Goal: Transaction & Acquisition: Purchase product/service

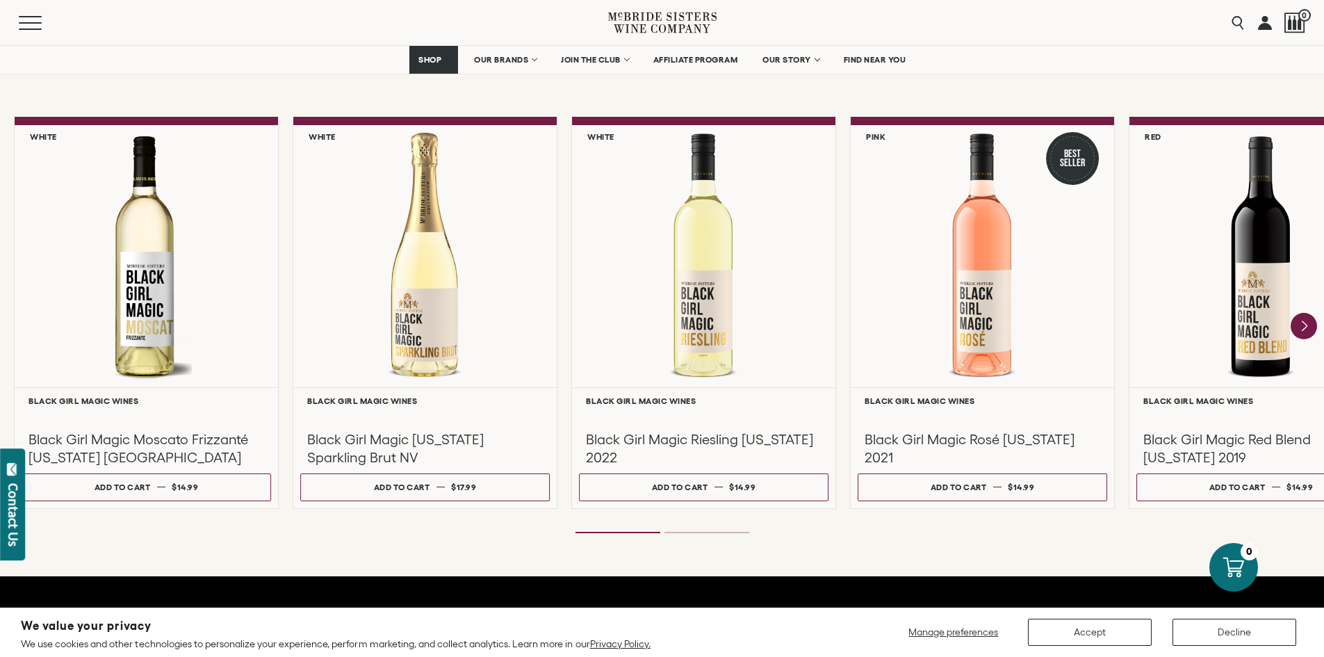
scroll to position [1182, 0]
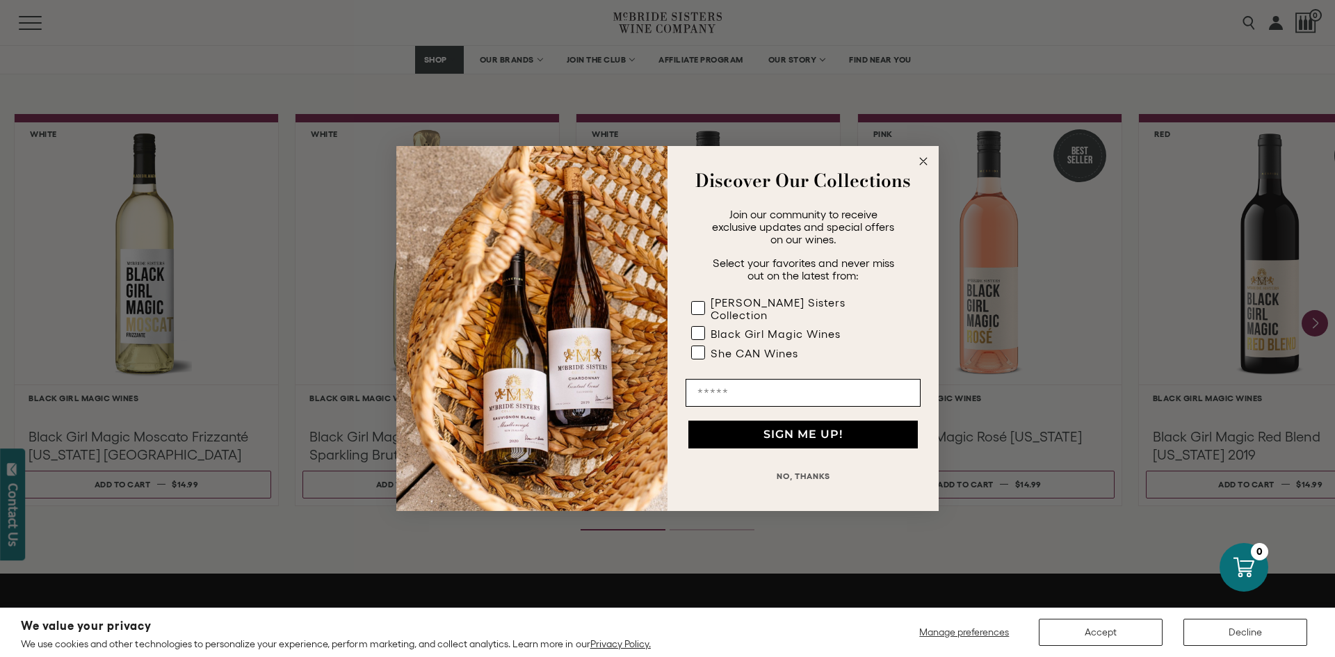
click at [923, 161] on circle "Close dialog" at bounding box center [924, 162] width 16 height 16
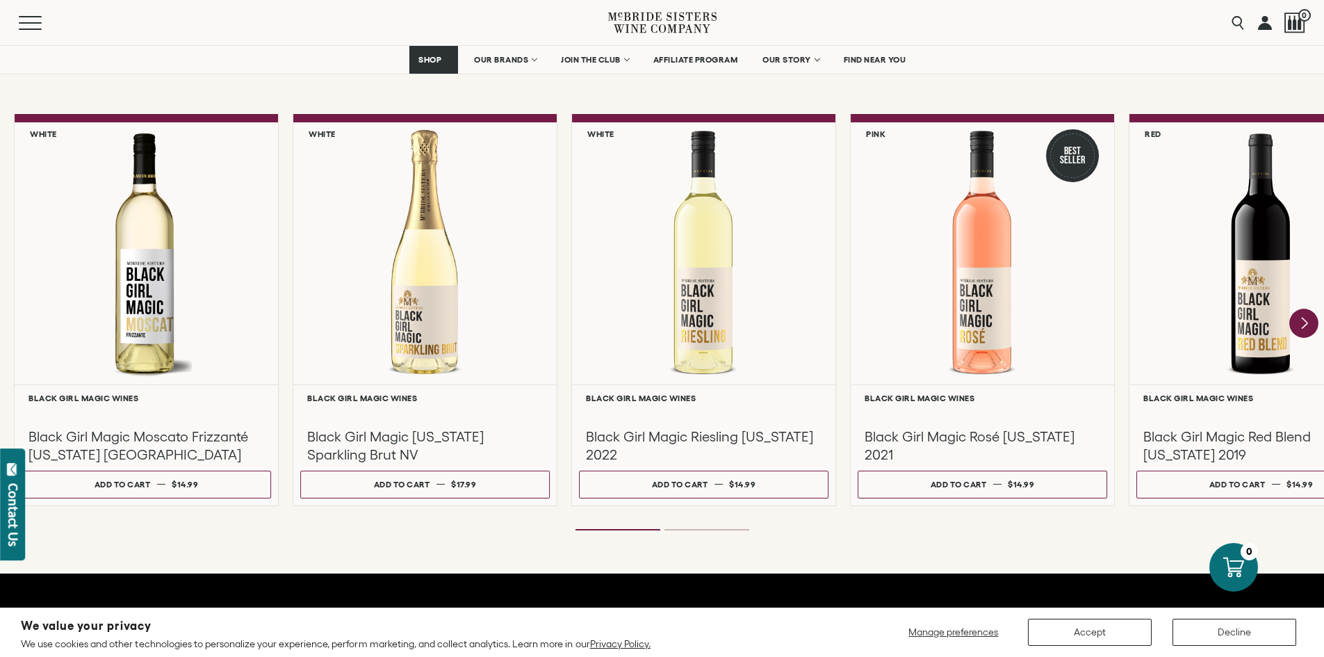
click at [1304, 327] on icon "Next" at bounding box center [1304, 323] width 29 height 29
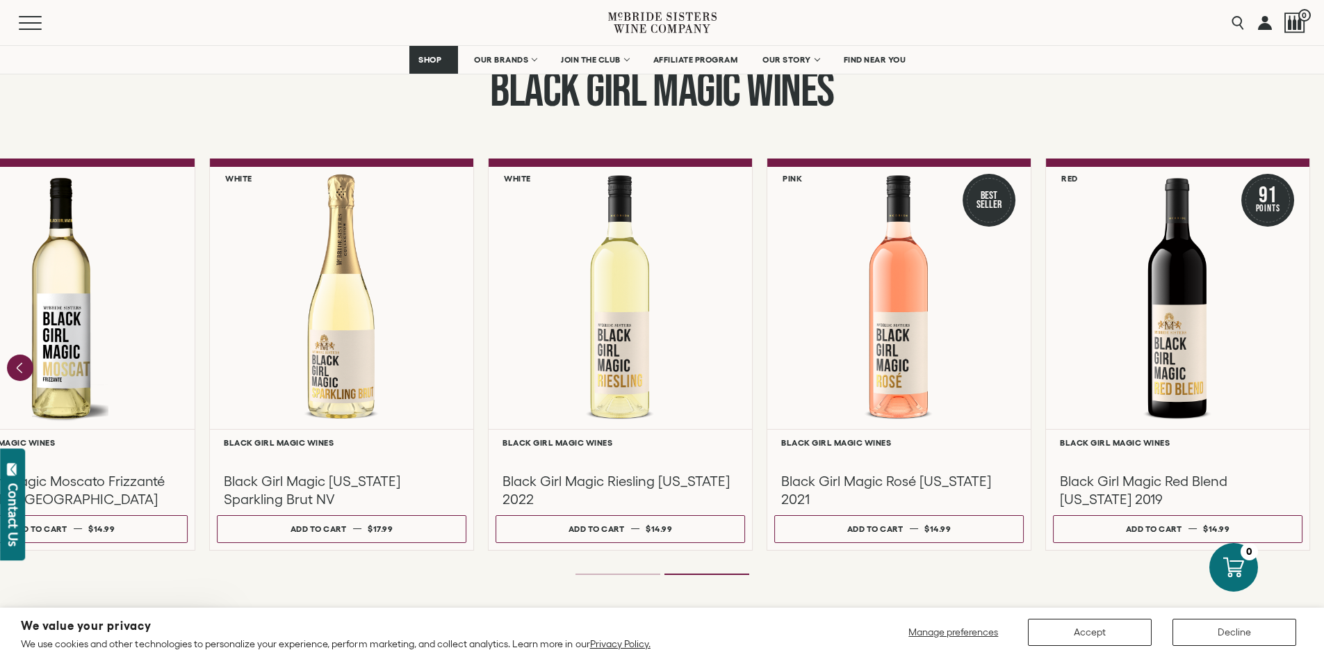
scroll to position [1112, 0]
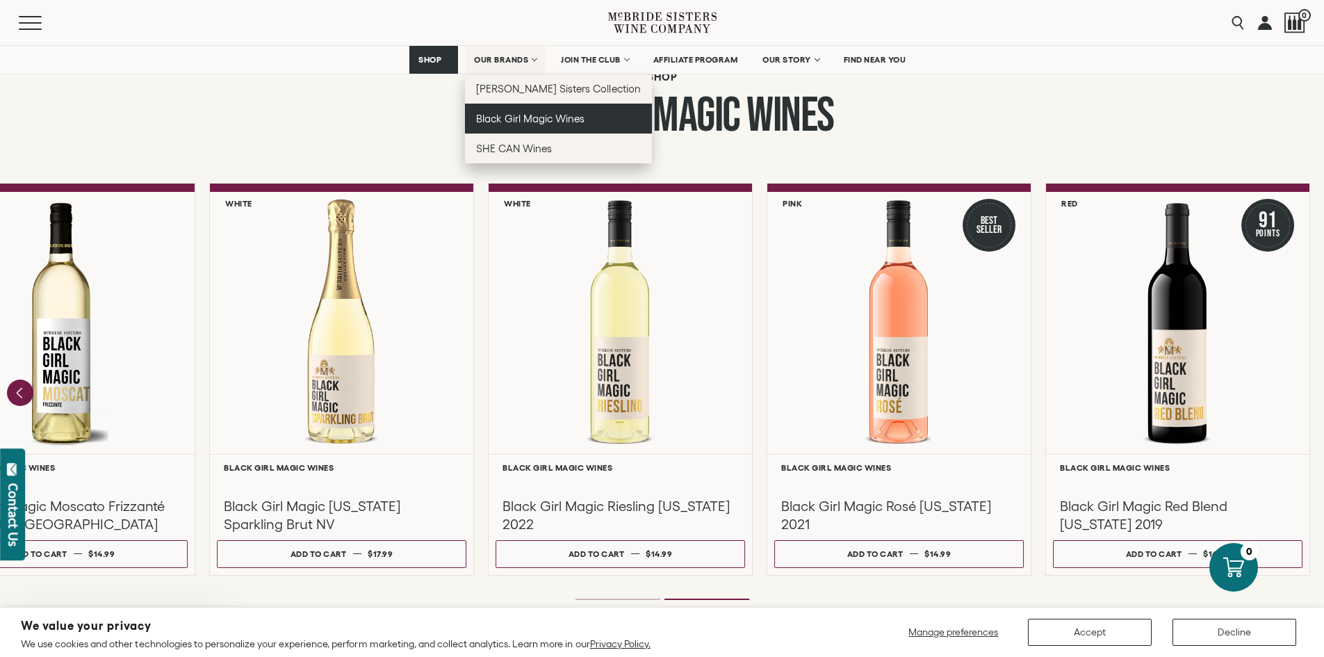
click at [515, 118] on span "Black Girl Magic Wines" at bounding box center [530, 119] width 108 height 12
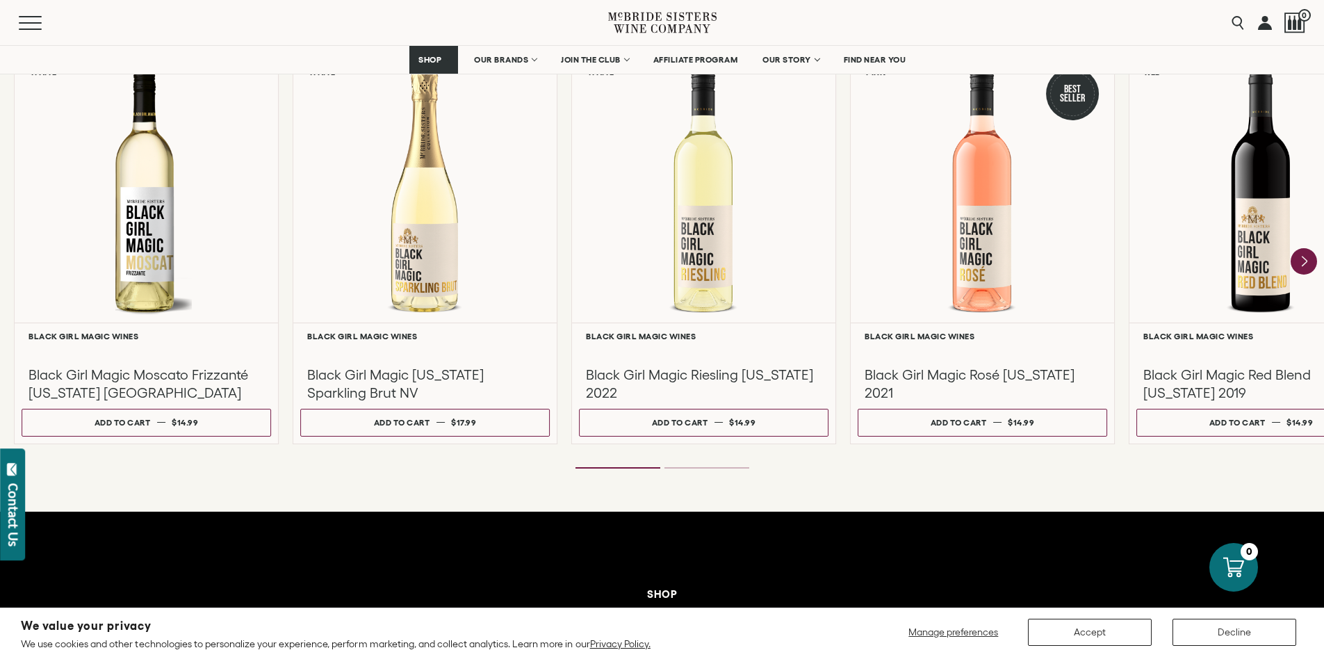
scroll to position [1251, 0]
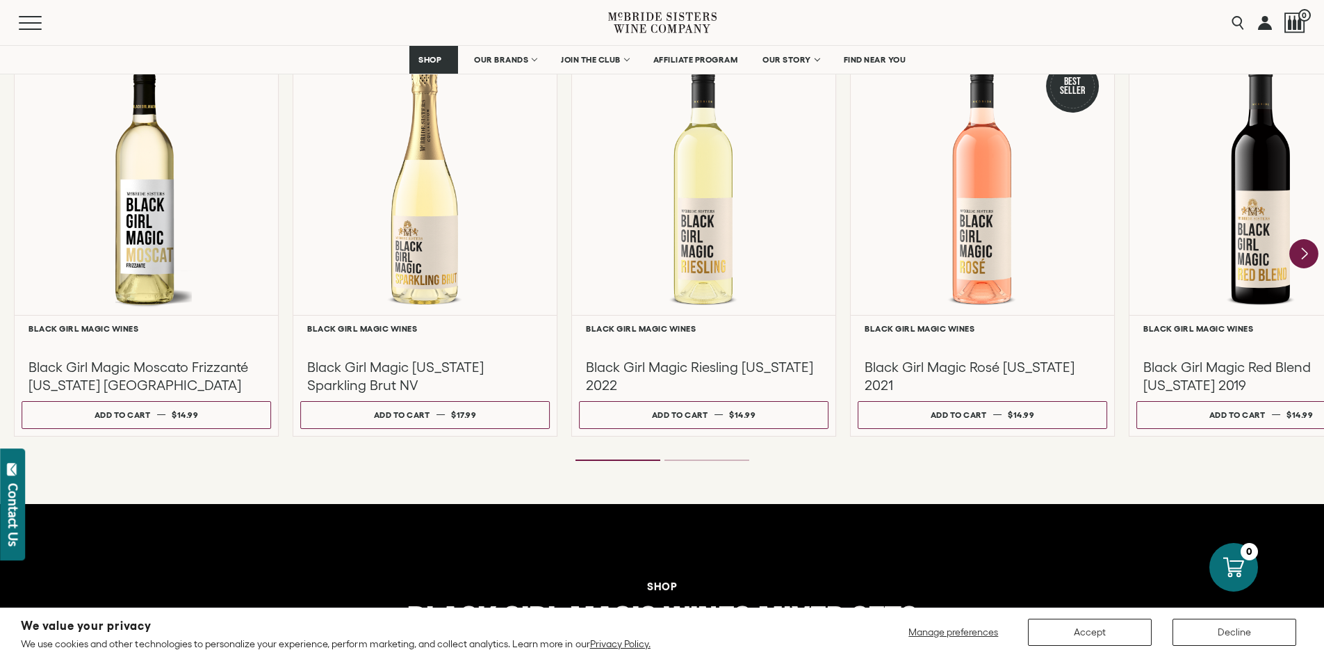
click at [1303, 240] on div "**********" at bounding box center [662, 253] width 1324 height 419
click at [1306, 254] on icon "Next" at bounding box center [1305, 253] width 6 height 11
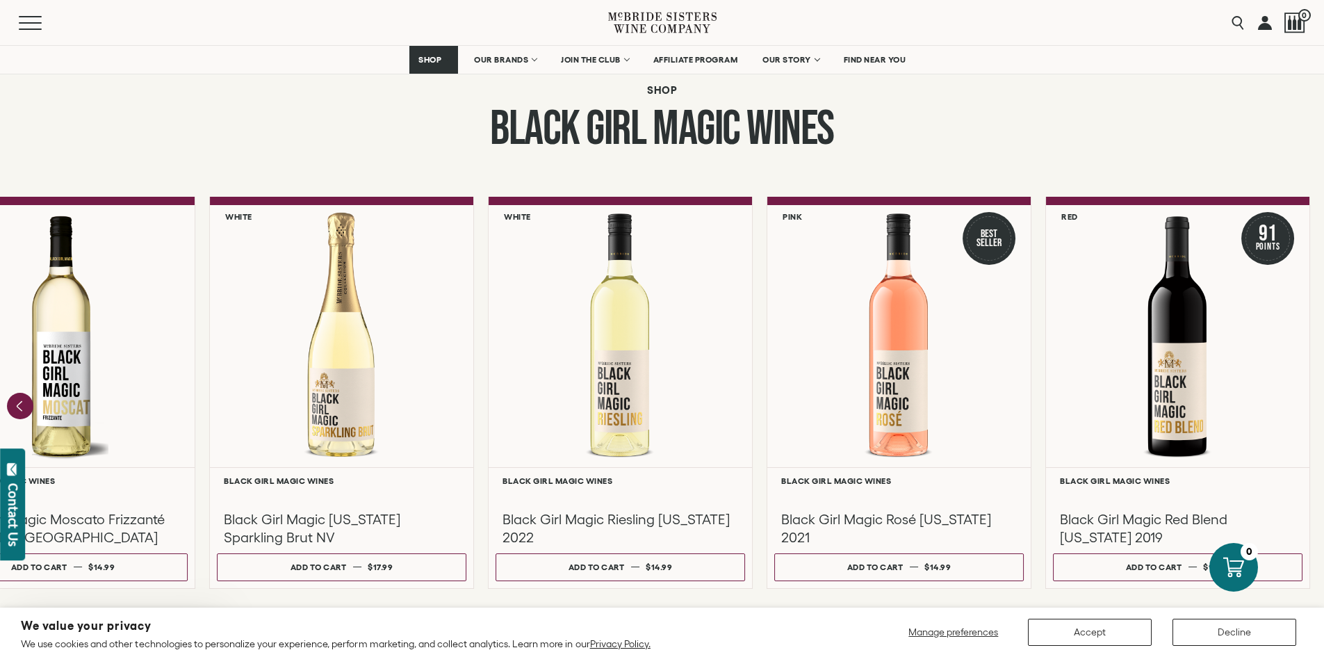
scroll to position [1112, 0]
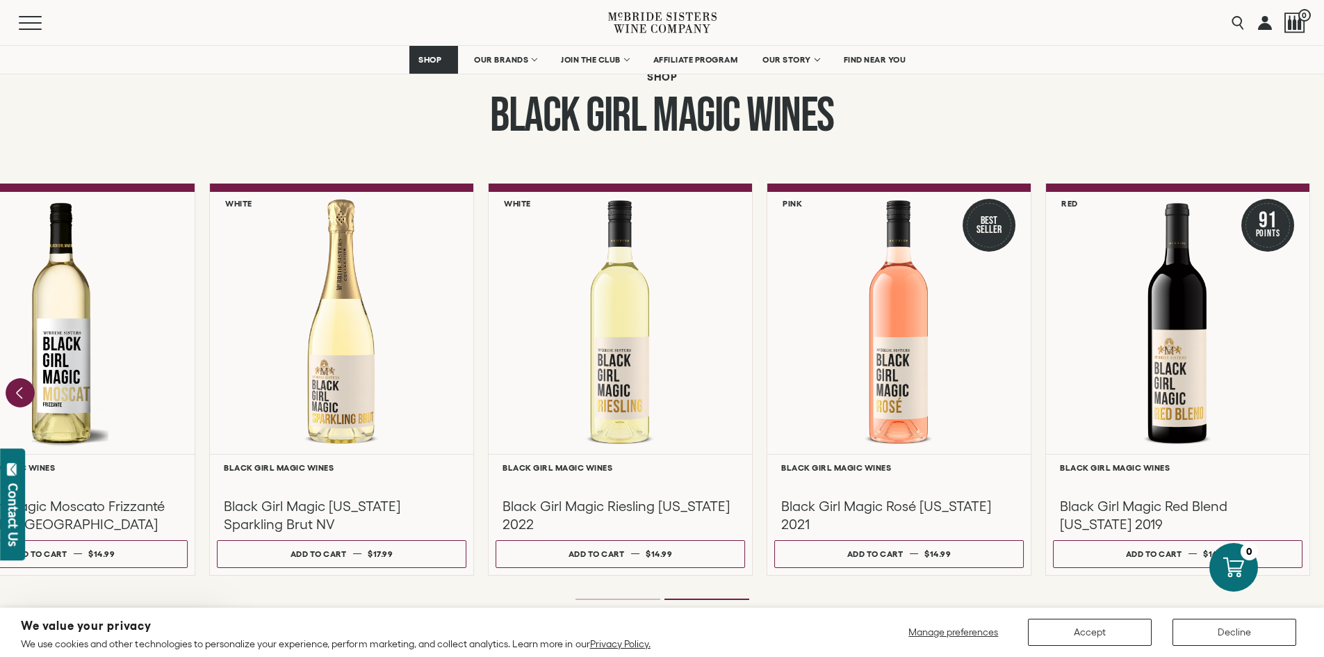
click at [20, 393] on icon "Previous" at bounding box center [20, 392] width 6 height 11
